Goal: Information Seeking & Learning: Learn about a topic

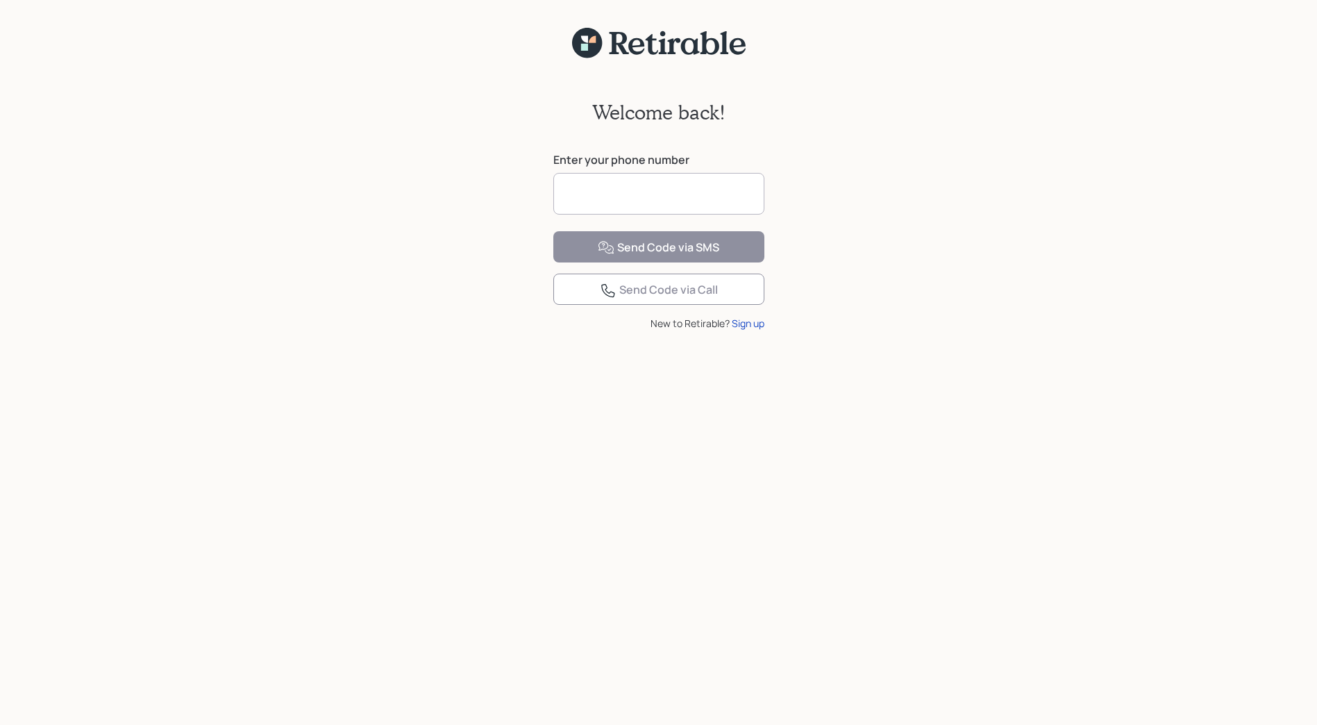
click at [624, 198] on input at bounding box center [659, 194] width 211 height 42
type input "**********"
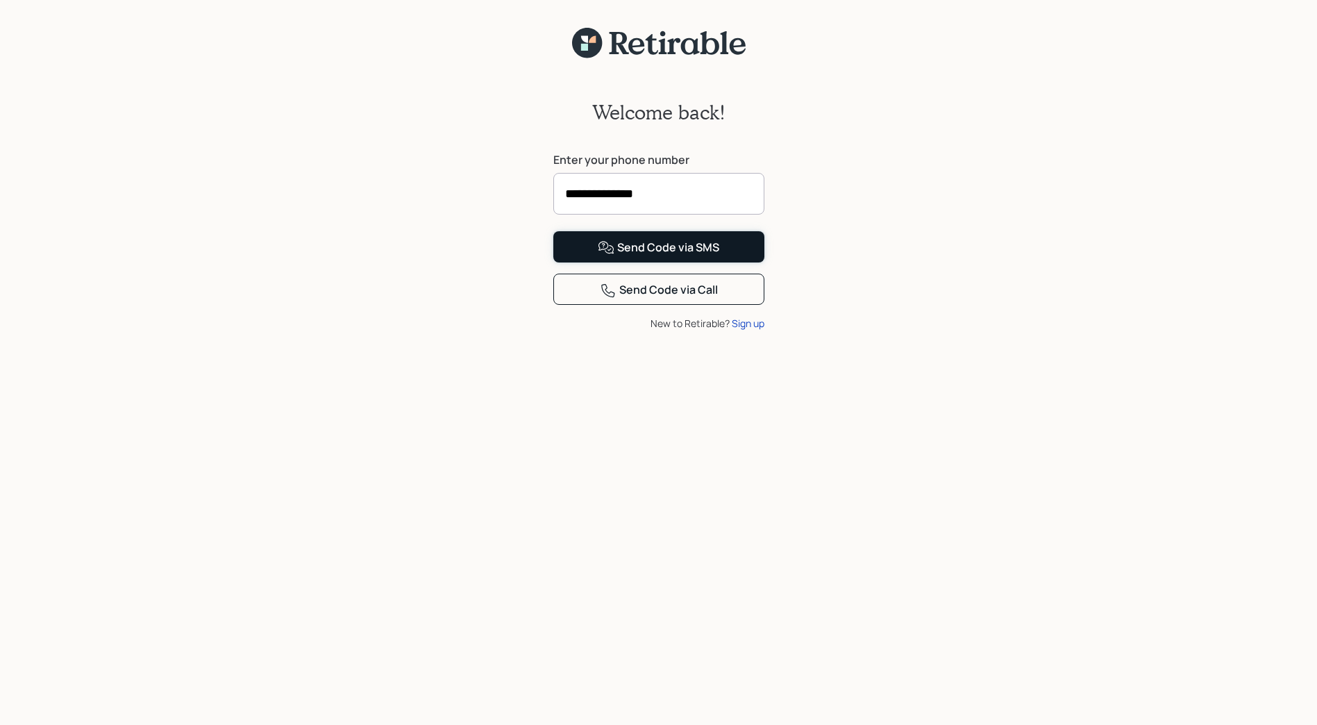
click at [658, 256] on div "Send Code via SMS" at bounding box center [659, 248] width 122 height 17
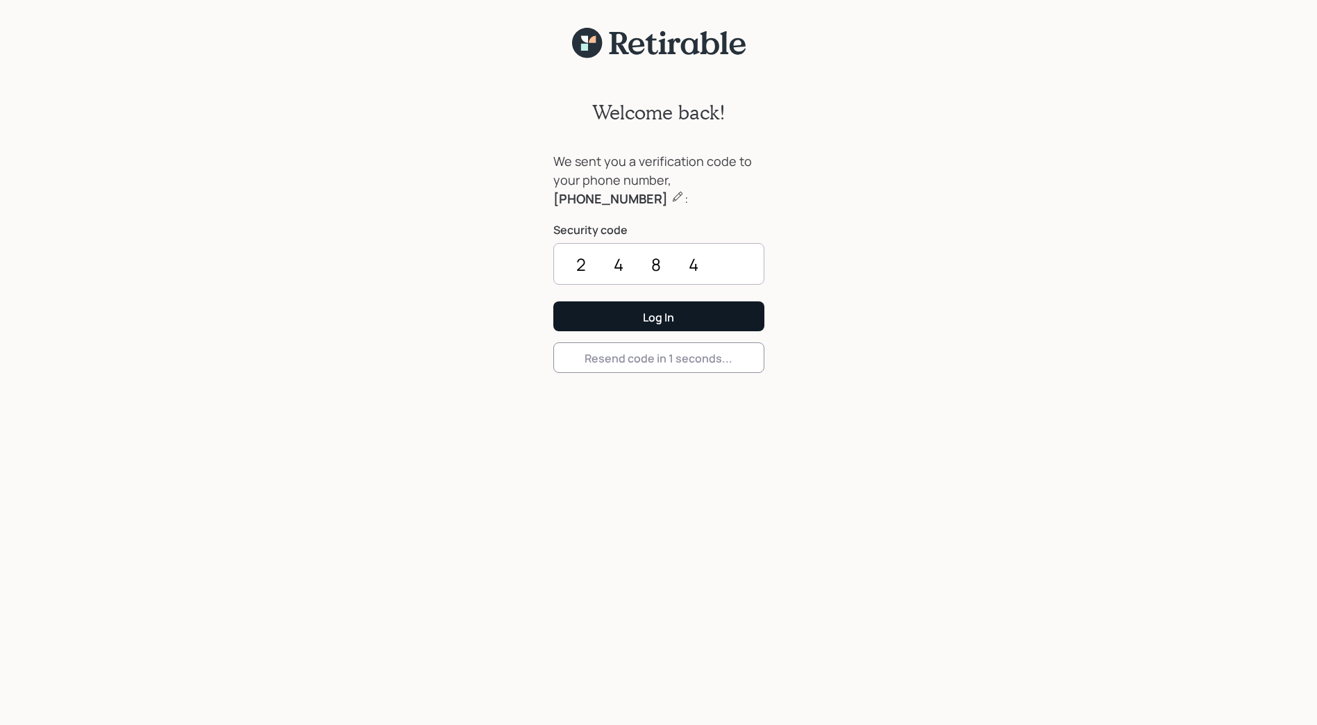
type input "2484"
click at [613, 315] on button "Log In" at bounding box center [659, 316] width 211 height 30
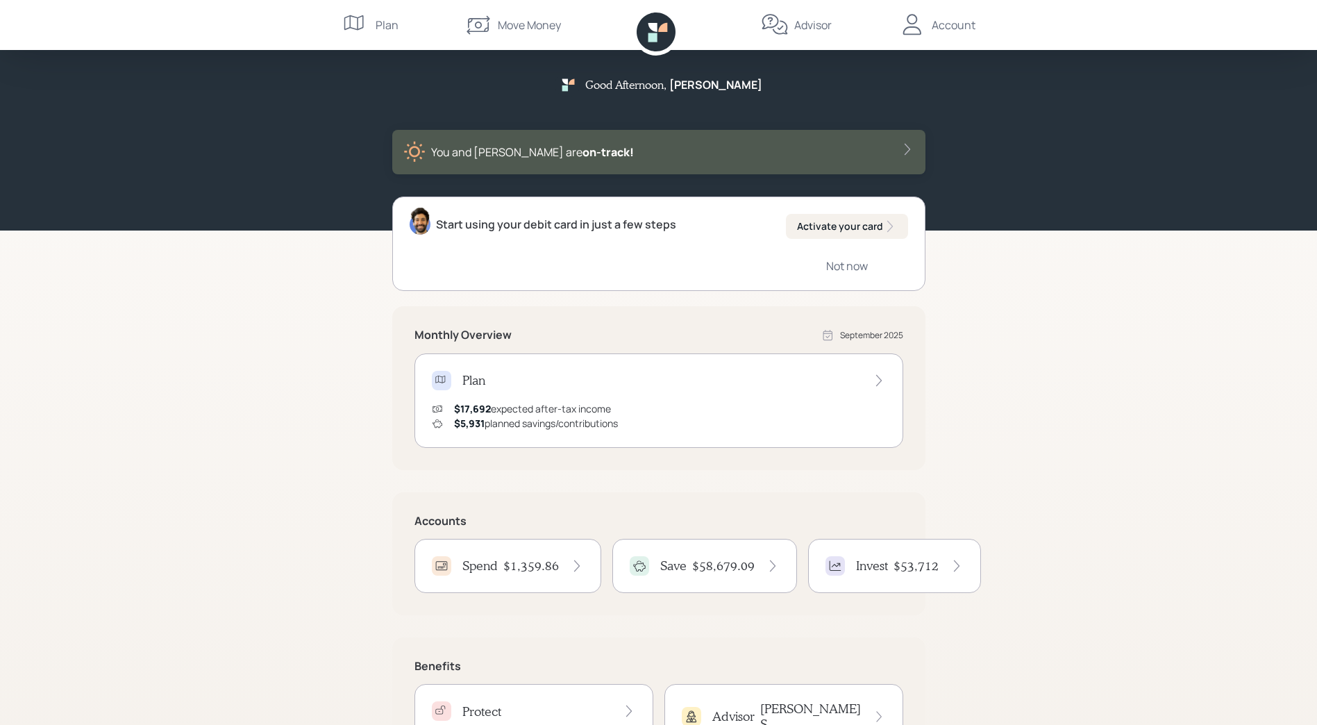
scroll to position [83, 0]
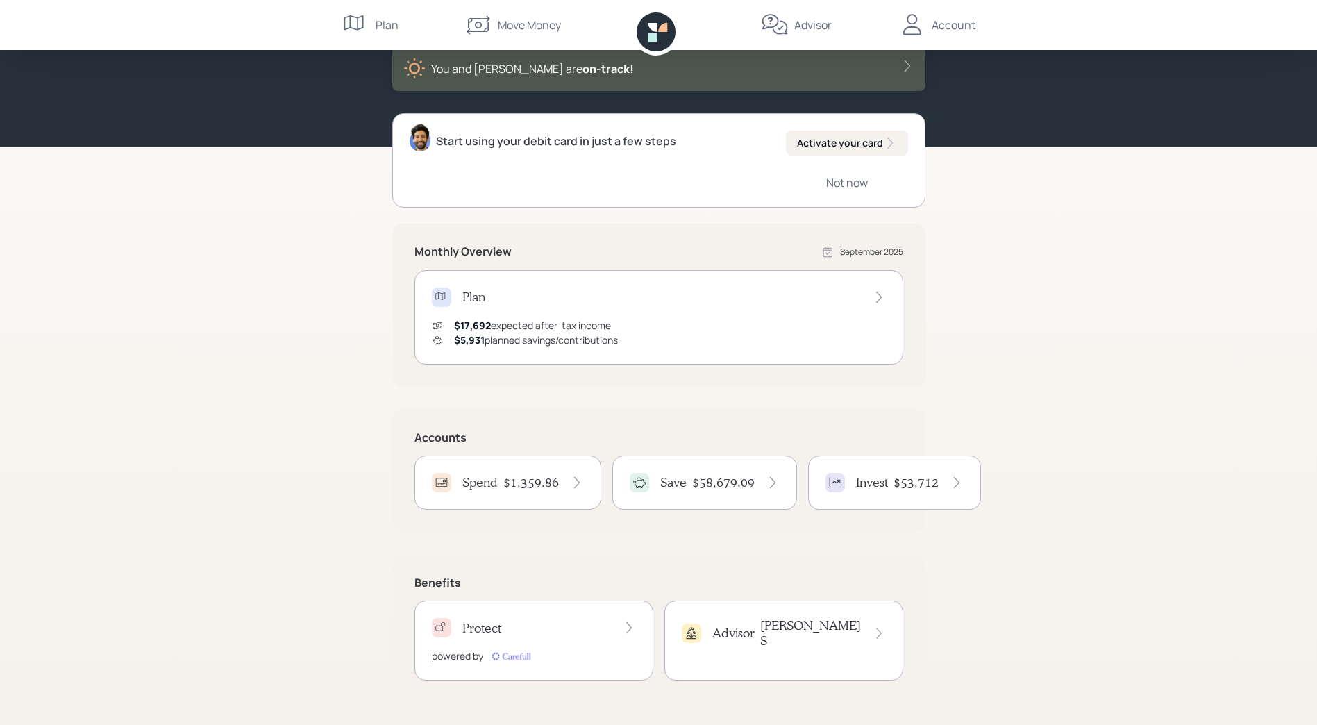
click at [785, 630] on div "Advisor [PERSON_NAME]" at bounding box center [784, 633] width 204 height 30
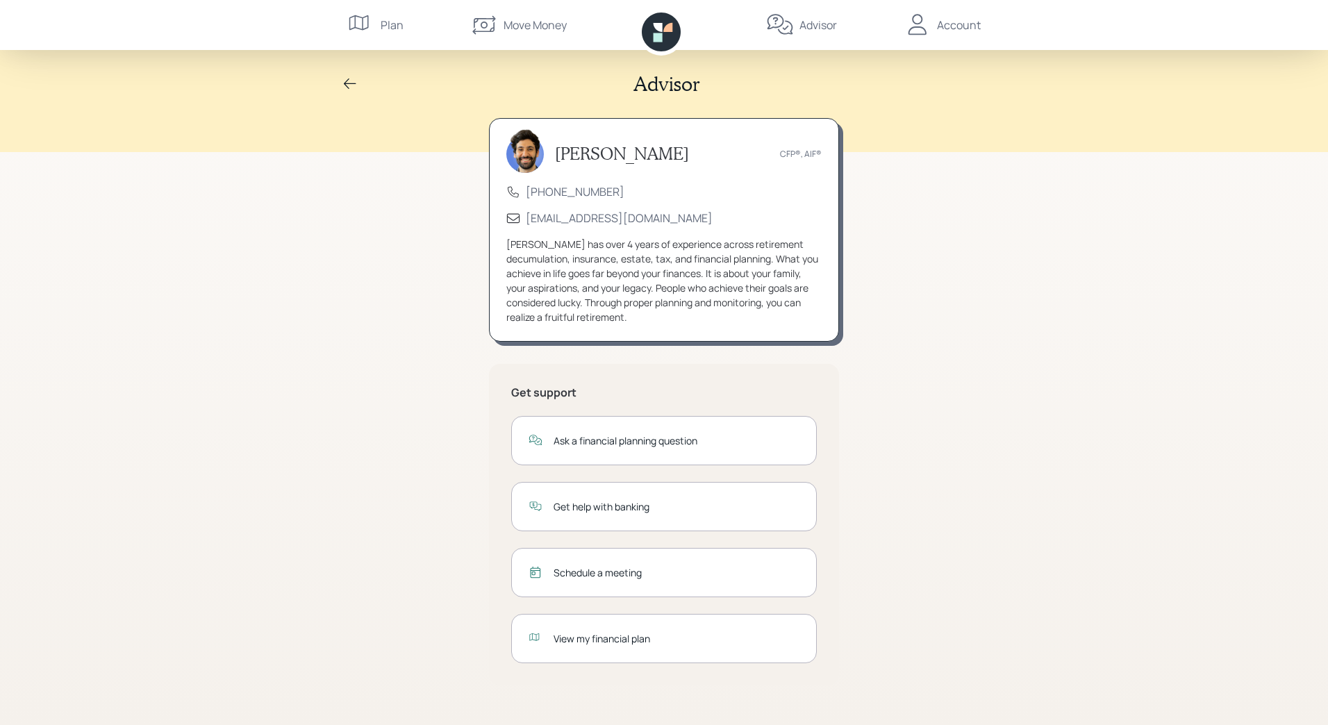
click at [617, 638] on div "View my financial plan" at bounding box center [677, 638] width 246 height 15
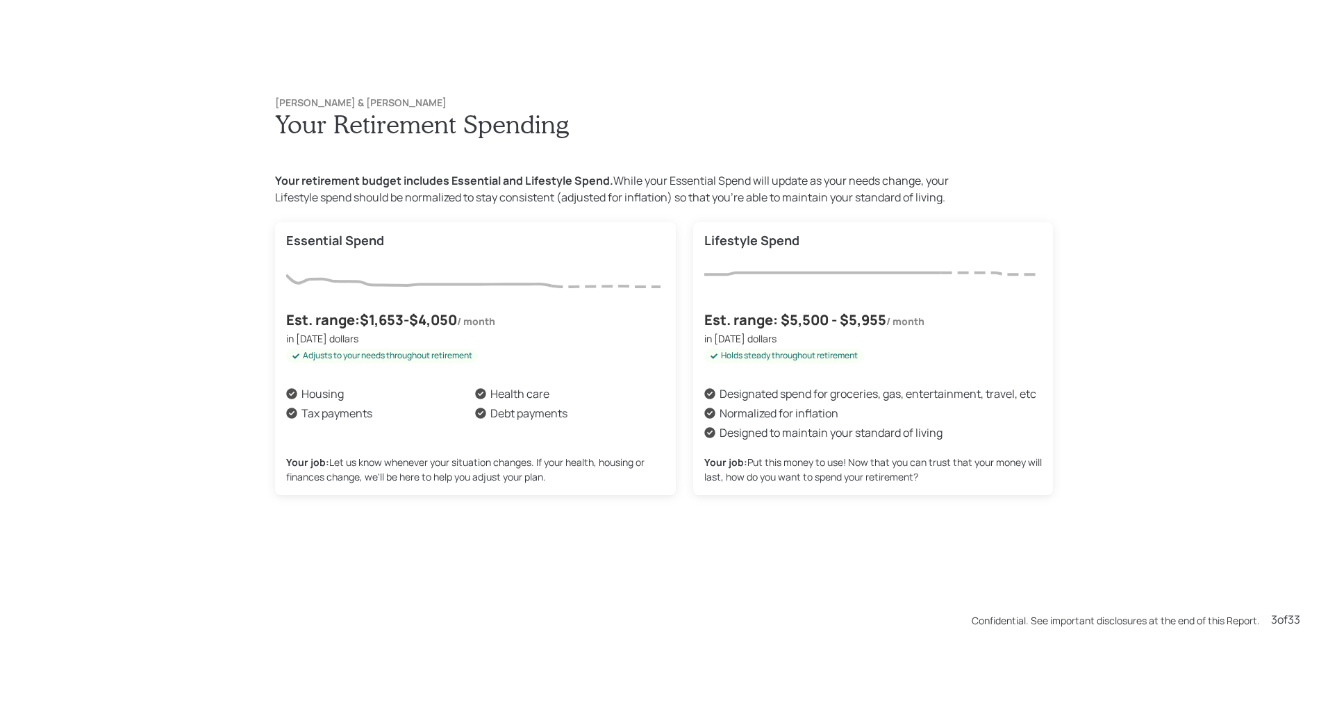
scroll to position [2175, 0]
